Goal: Task Accomplishment & Management: Manage account settings

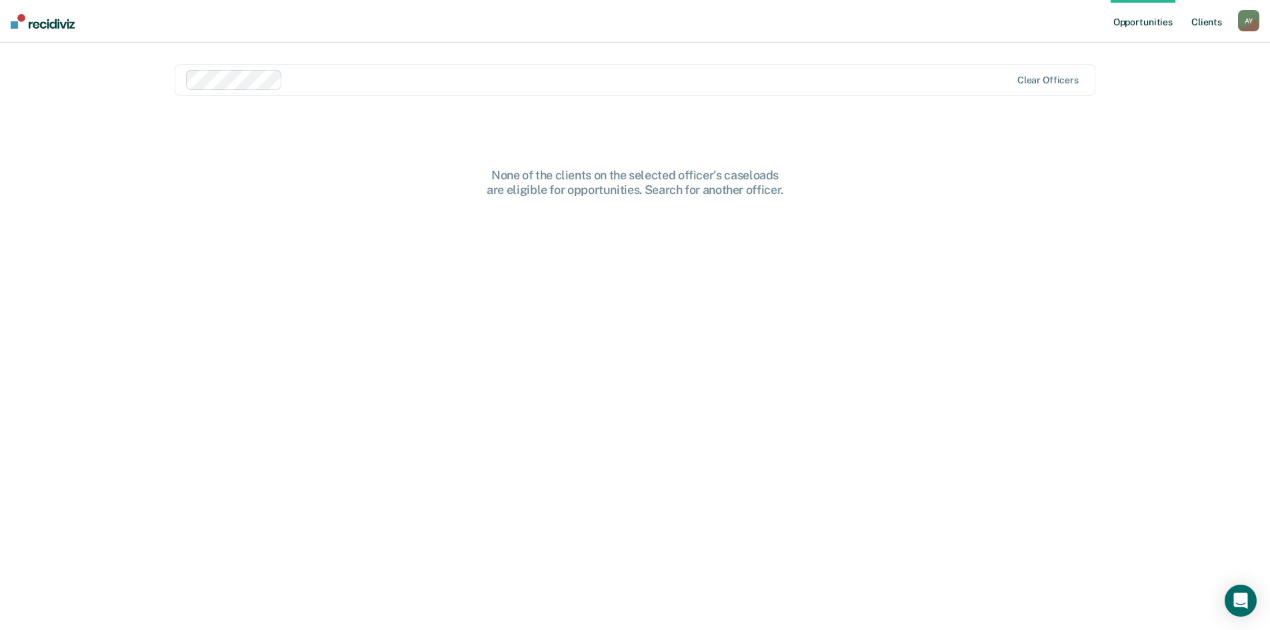
click at [1203, 26] on link "Client s" at bounding box center [1207, 21] width 36 height 43
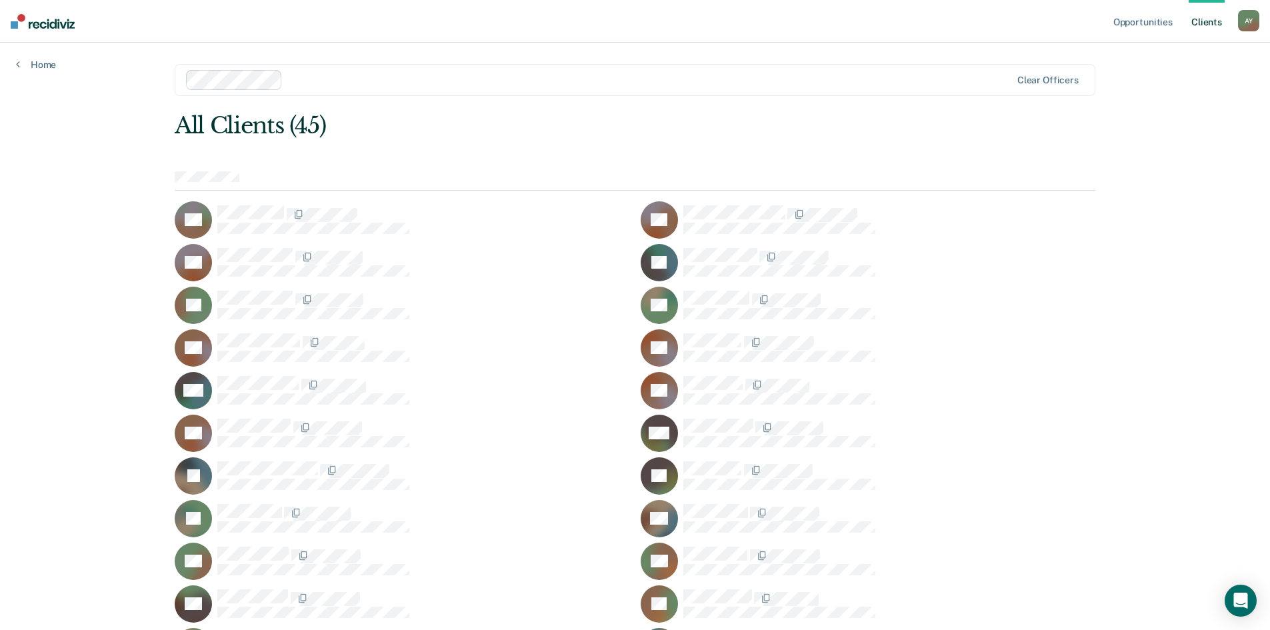
click at [1248, 25] on div "A Y" at bounding box center [1248, 20] width 21 height 21
click at [1199, 92] on link "Log Out" at bounding box center [1195, 87] width 107 height 11
